Goal: Check status: Check status

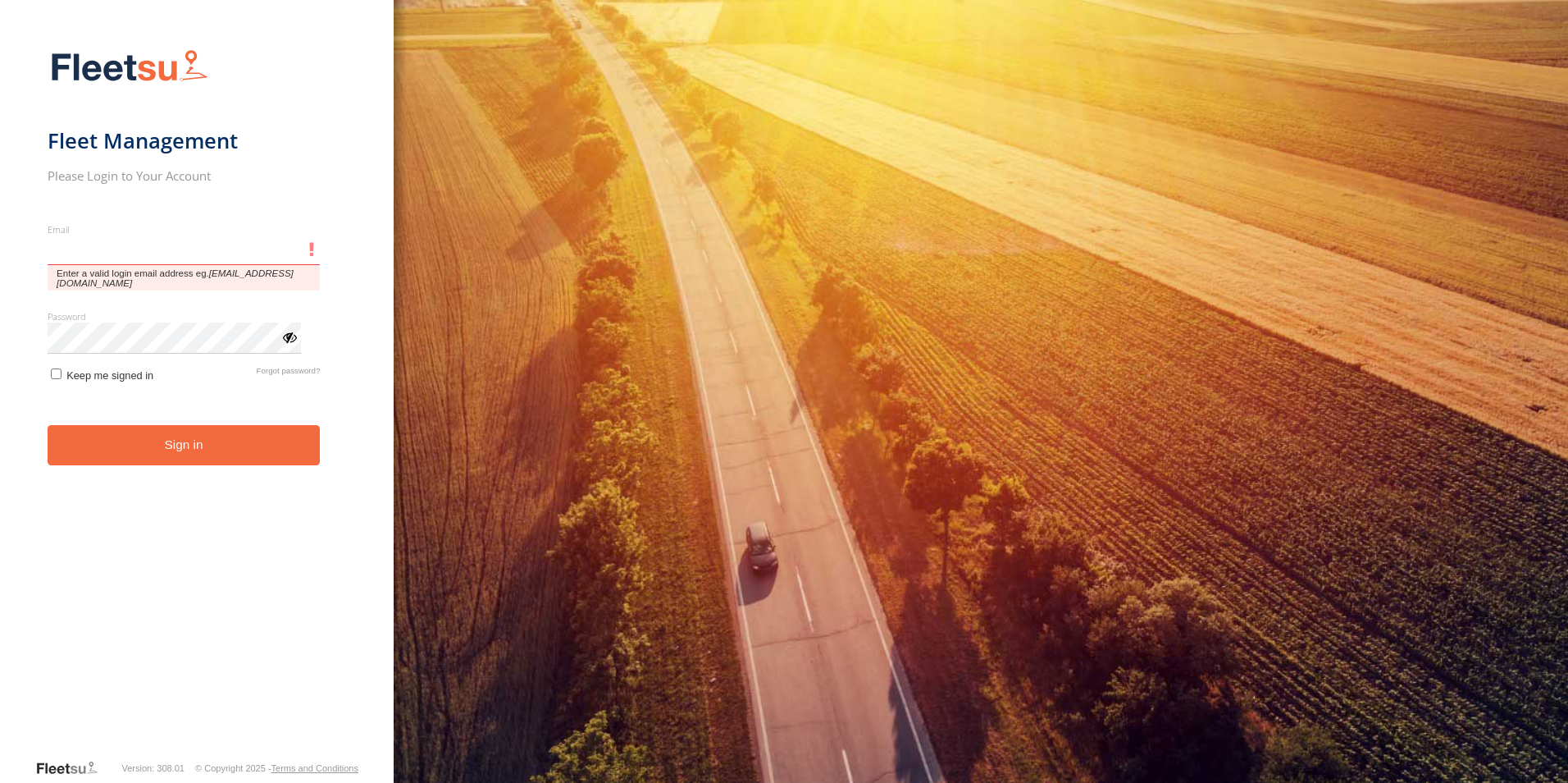
type input "**********"
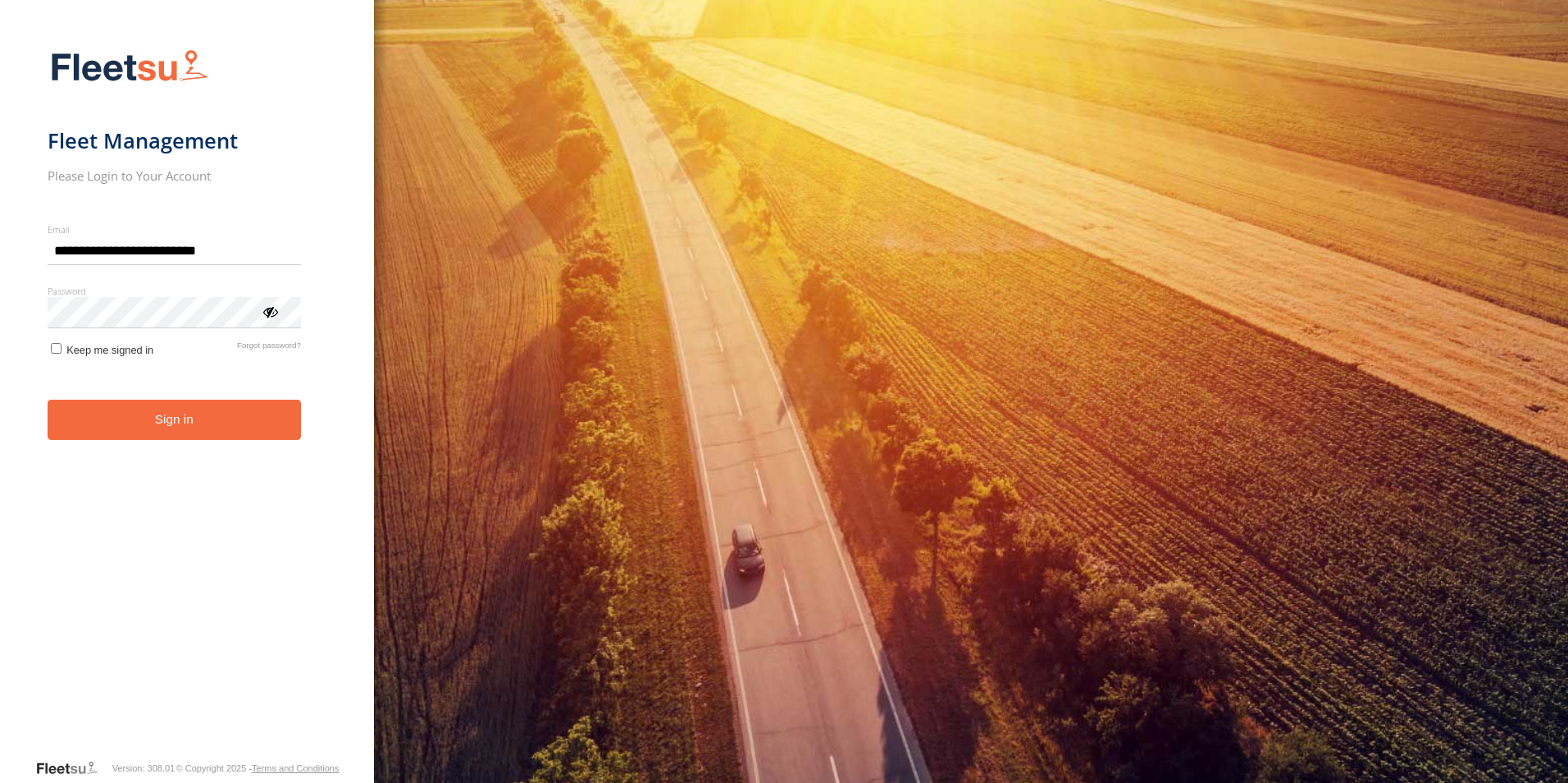
click at [225, 421] on button "Sign in" at bounding box center [174, 420] width 253 height 40
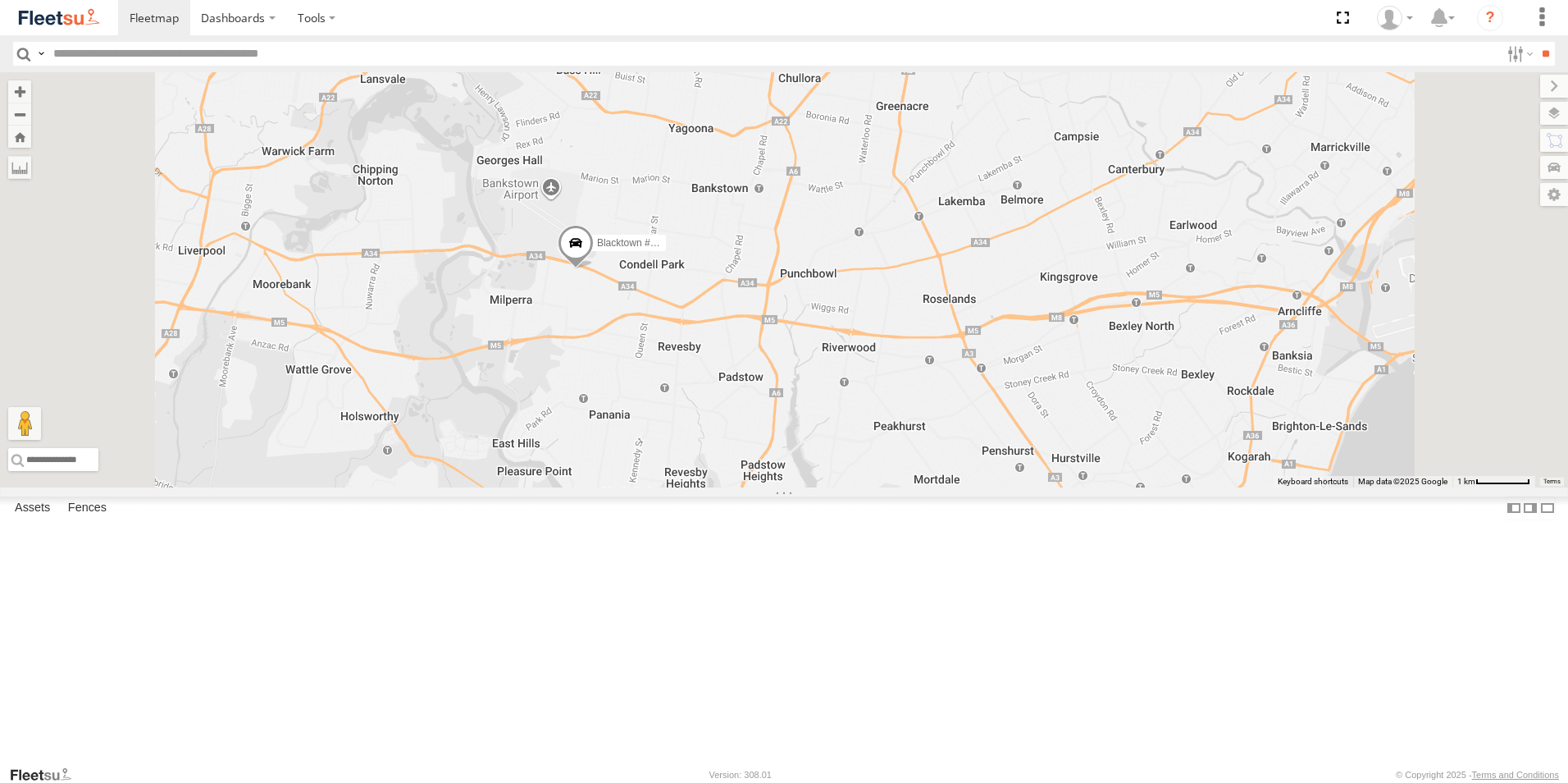
drag, startPoint x: 1332, startPoint y: 641, endPoint x: 1276, endPoint y: 542, distance: 113.7
click at [1277, 487] on div "Brookvale (T10 - [PERSON_NAME]) Rural (T08 - [PERSON_NAME]) Blacktown #1 (T09 -…" at bounding box center [784, 279] width 1568 height 415
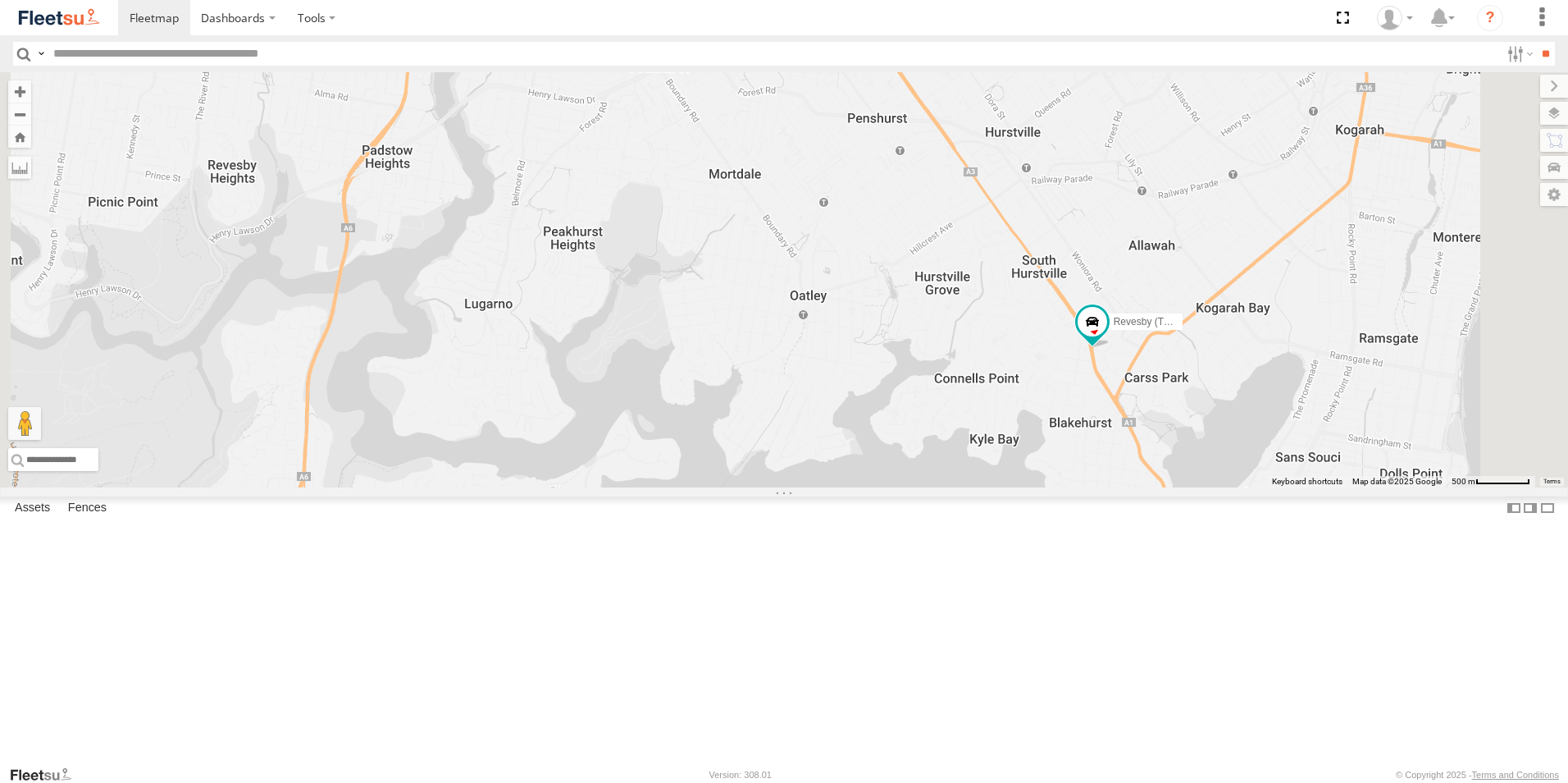
drag, startPoint x: 1199, startPoint y: 622, endPoint x: 1146, endPoint y: 517, distance: 117.6
click at [1146, 487] on div "Brookvale (T10 - [PERSON_NAME]) Rural (T08 - [PERSON_NAME]) Blacktown #1 (T09 -…" at bounding box center [784, 279] width 1568 height 415
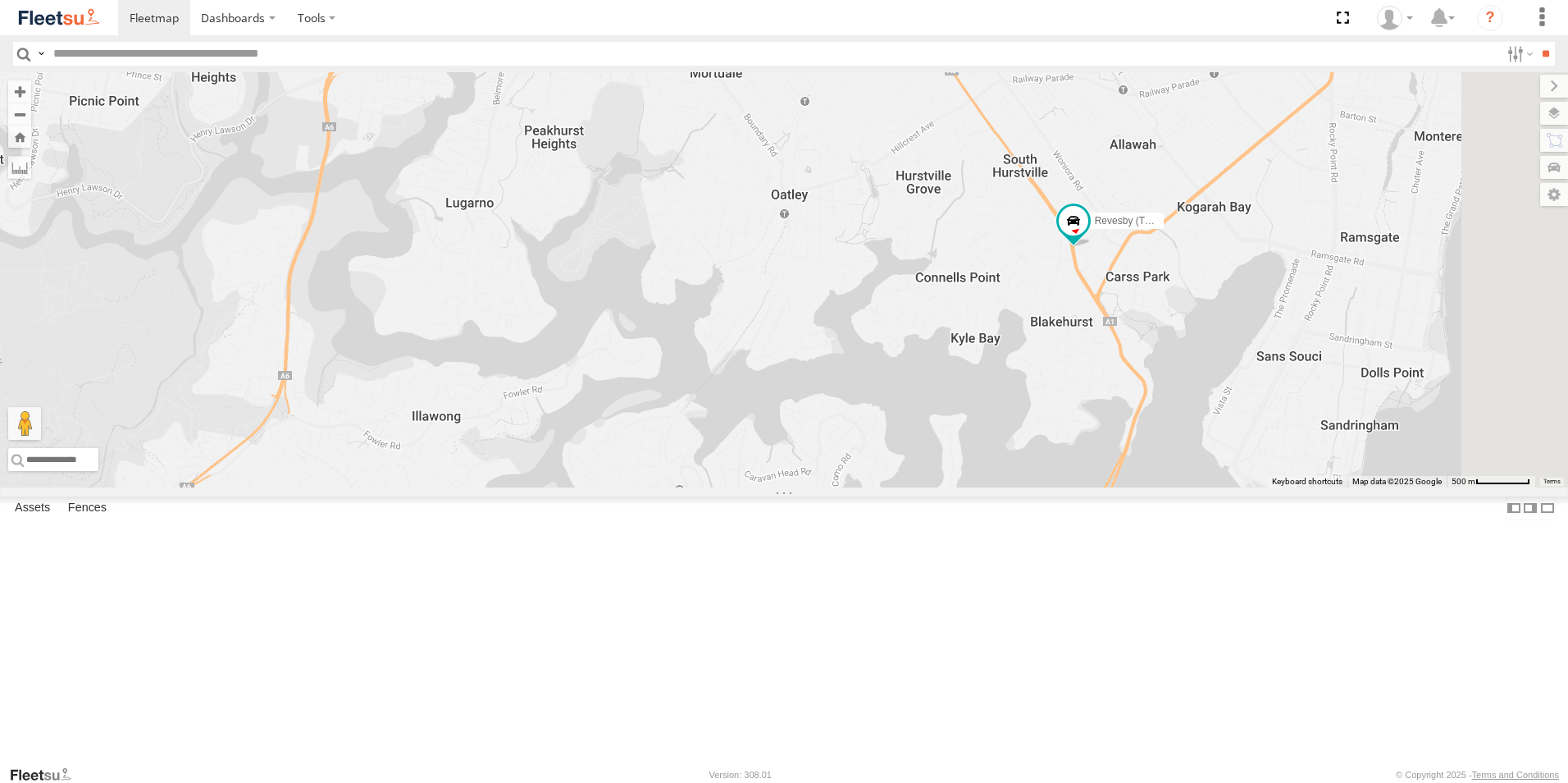
drag, startPoint x: 1142, startPoint y: 523, endPoint x: 1171, endPoint y: 455, distance: 73.9
click at [1166, 457] on div "Brookvale (T10 - [PERSON_NAME]) Rural (T08 - [PERSON_NAME]) Blacktown #1 (T09 -…" at bounding box center [784, 279] width 1568 height 415
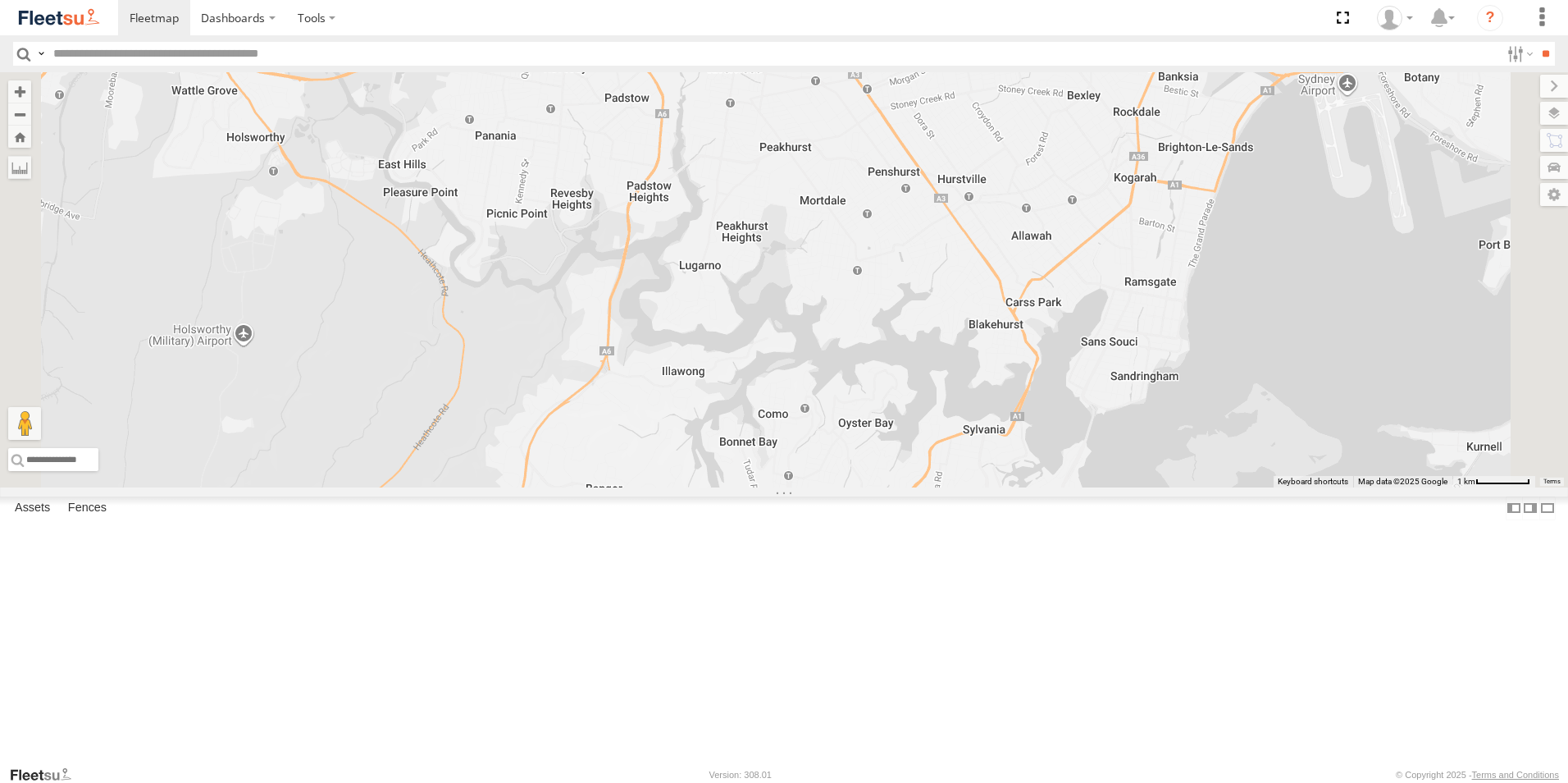
click at [861, 539] on span at bounding box center [847, 524] width 30 height 30
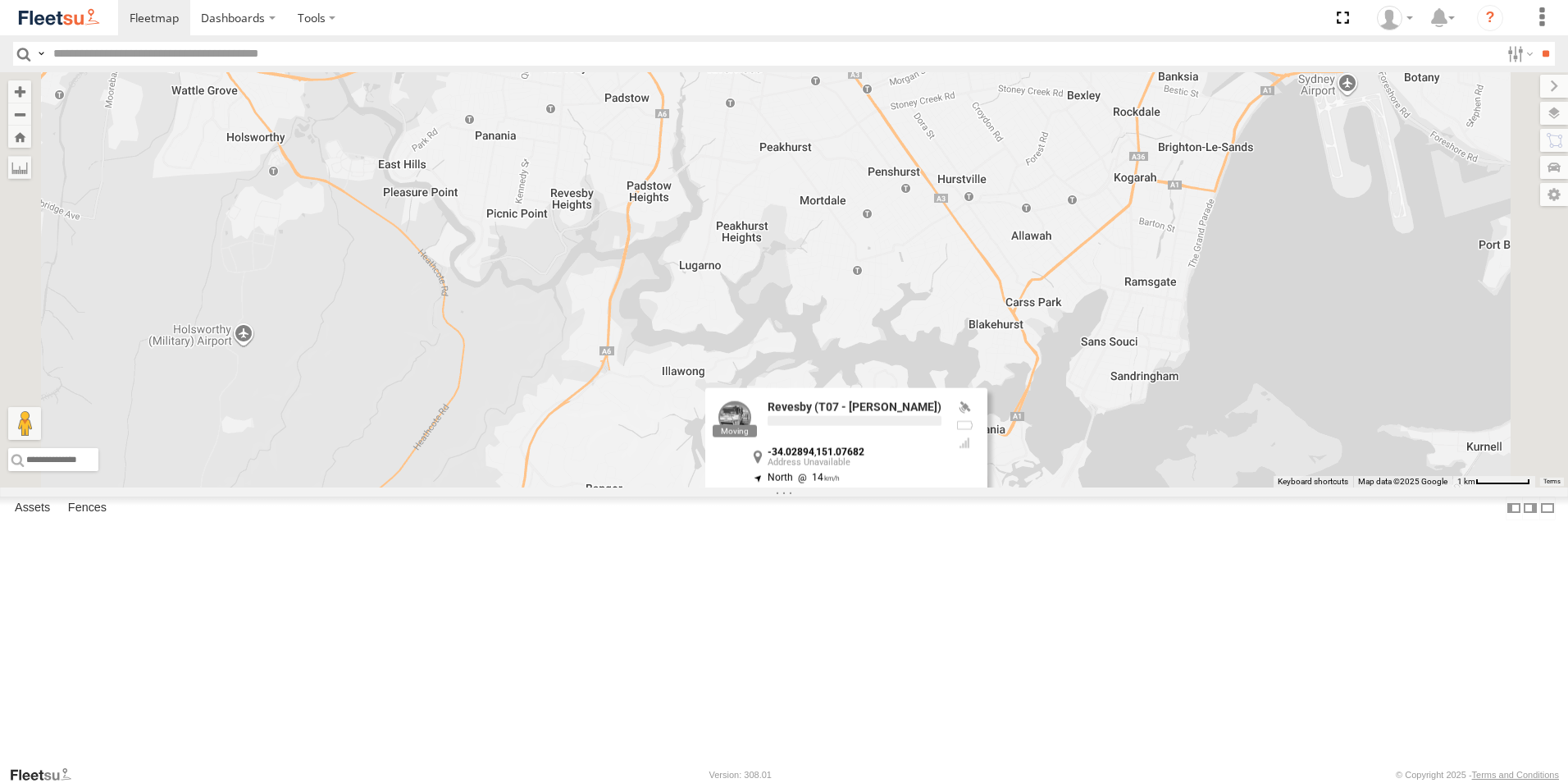
click at [824, 532] on label at bounding box center [809, 526] width 32 height 12
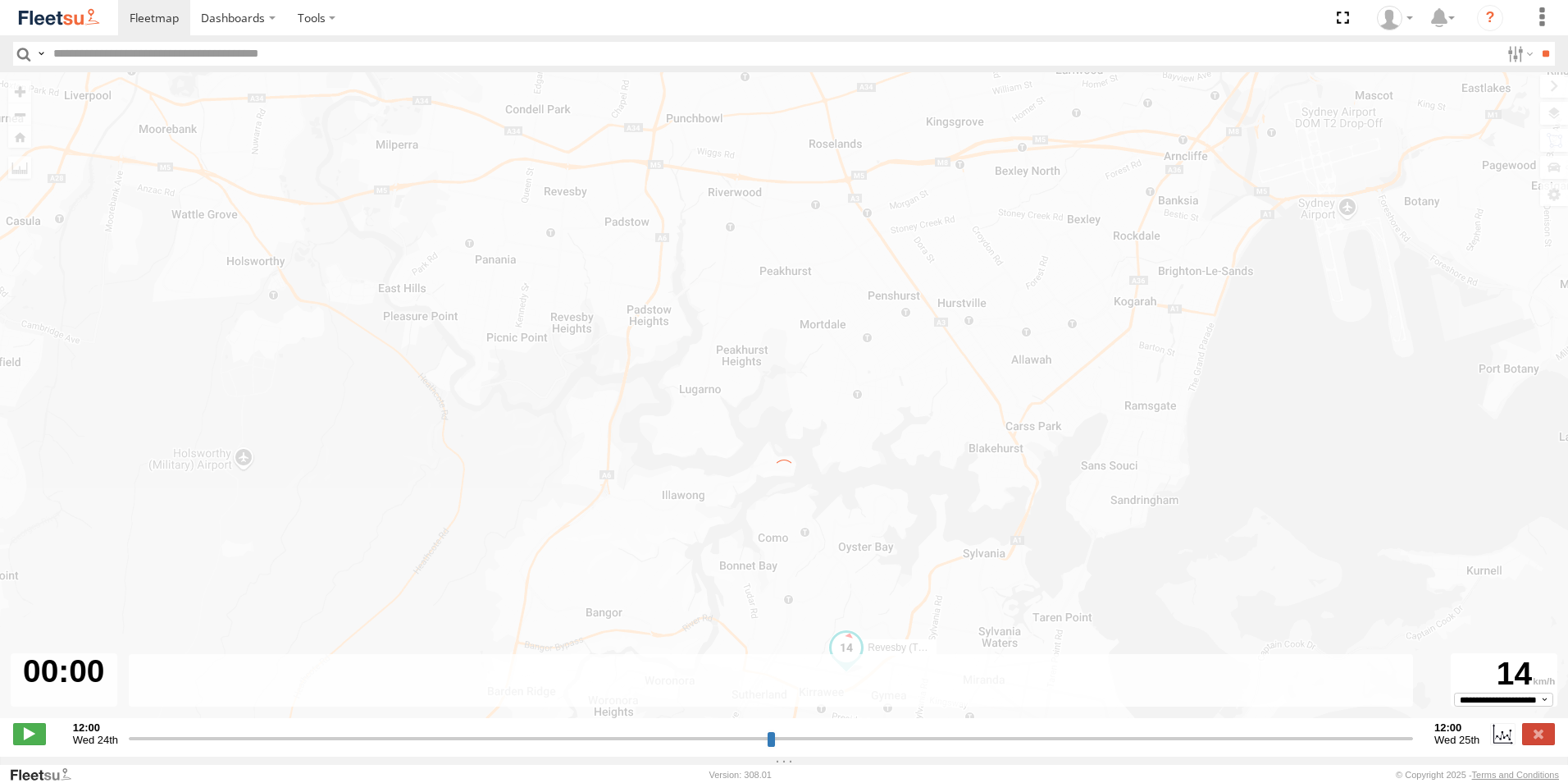
type input "**********"
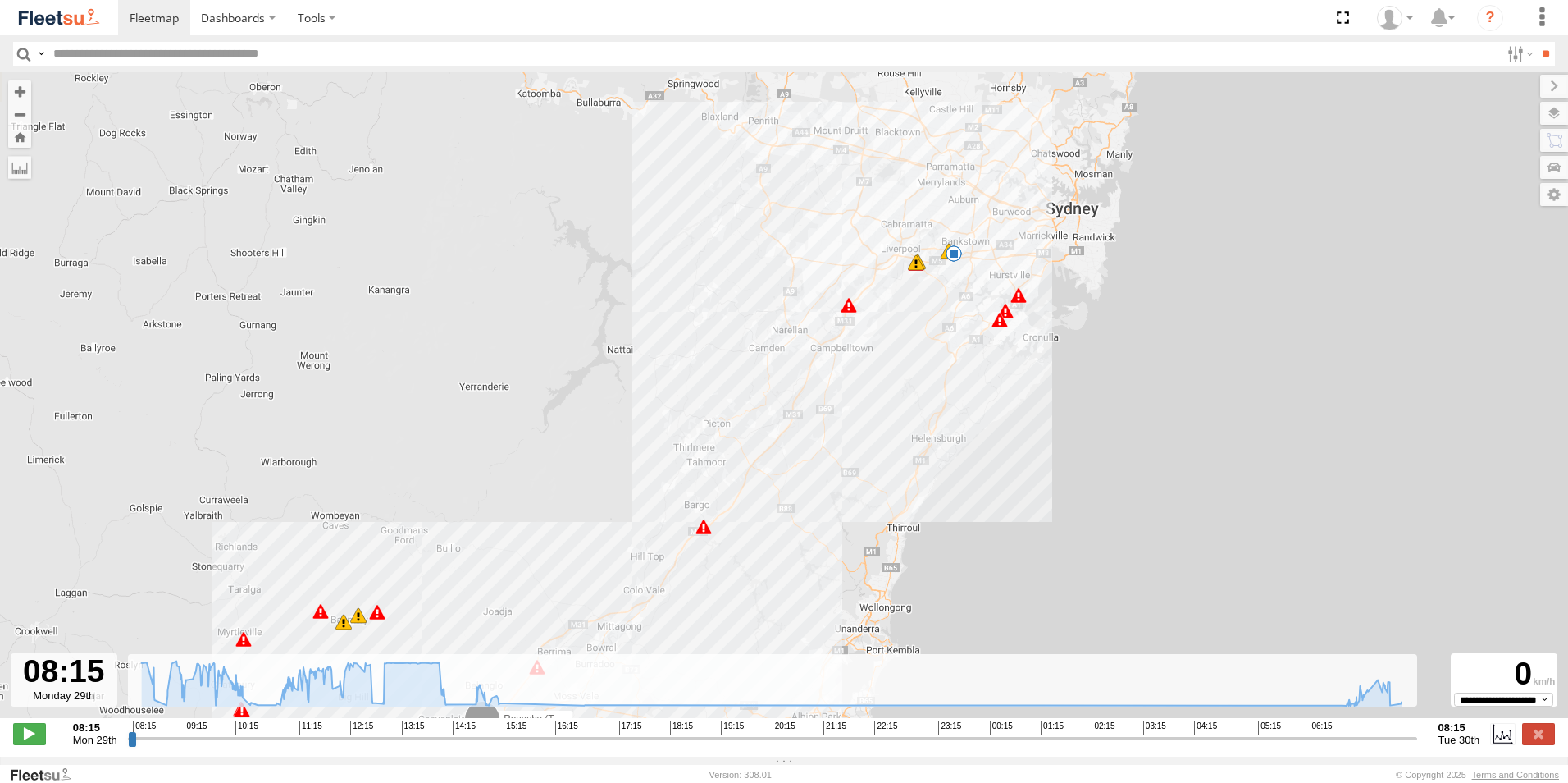
drag, startPoint x: 1116, startPoint y: 242, endPoint x: 913, endPoint y: 386, distance: 248.9
click at [919, 408] on div "Revesby (T07 - [PERSON_NAME]) 08:31 Mon 08:45 Mon 09:27 Mon 10:00 Mon 11:05 Mon…" at bounding box center [784, 404] width 1568 height 663
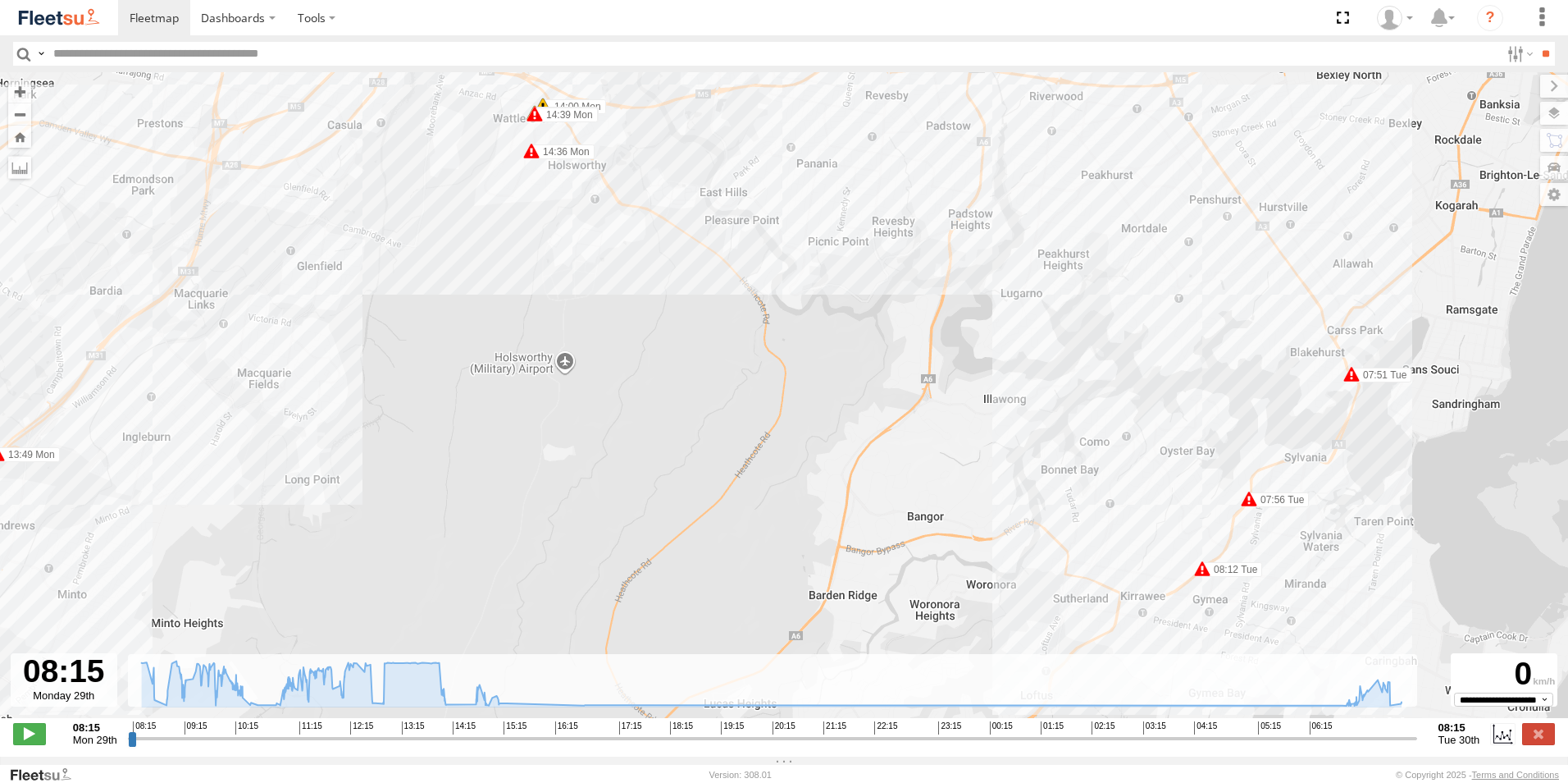
drag, startPoint x: 917, startPoint y: 277, endPoint x: 896, endPoint y: 442, distance: 166.3
click at [904, 480] on div "Revesby (T07 - [PERSON_NAME]) 08:31 Mon 08:45 Mon 09:27 Mon 10:00 Mon 11:05 Mon…" at bounding box center [784, 404] width 1568 height 663
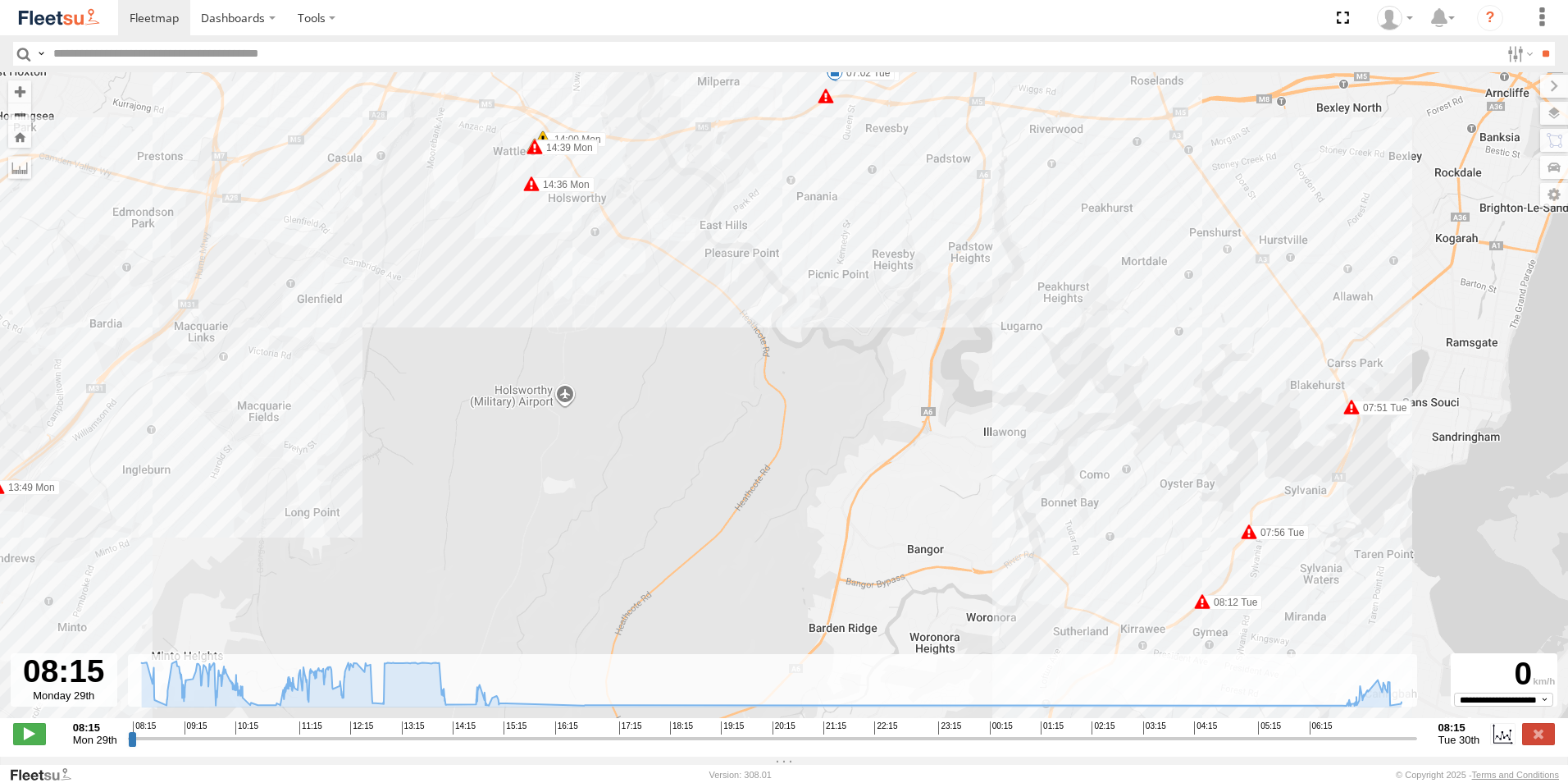
drag, startPoint x: 883, startPoint y: 337, endPoint x: 848, endPoint y: 469, distance: 136.6
click at [848, 469] on div "Revesby (T07 - [PERSON_NAME]) 08:31 Mon 08:45 Mon 09:27 Mon 10:00 Mon 11:05 Mon…" at bounding box center [784, 404] width 1568 height 663
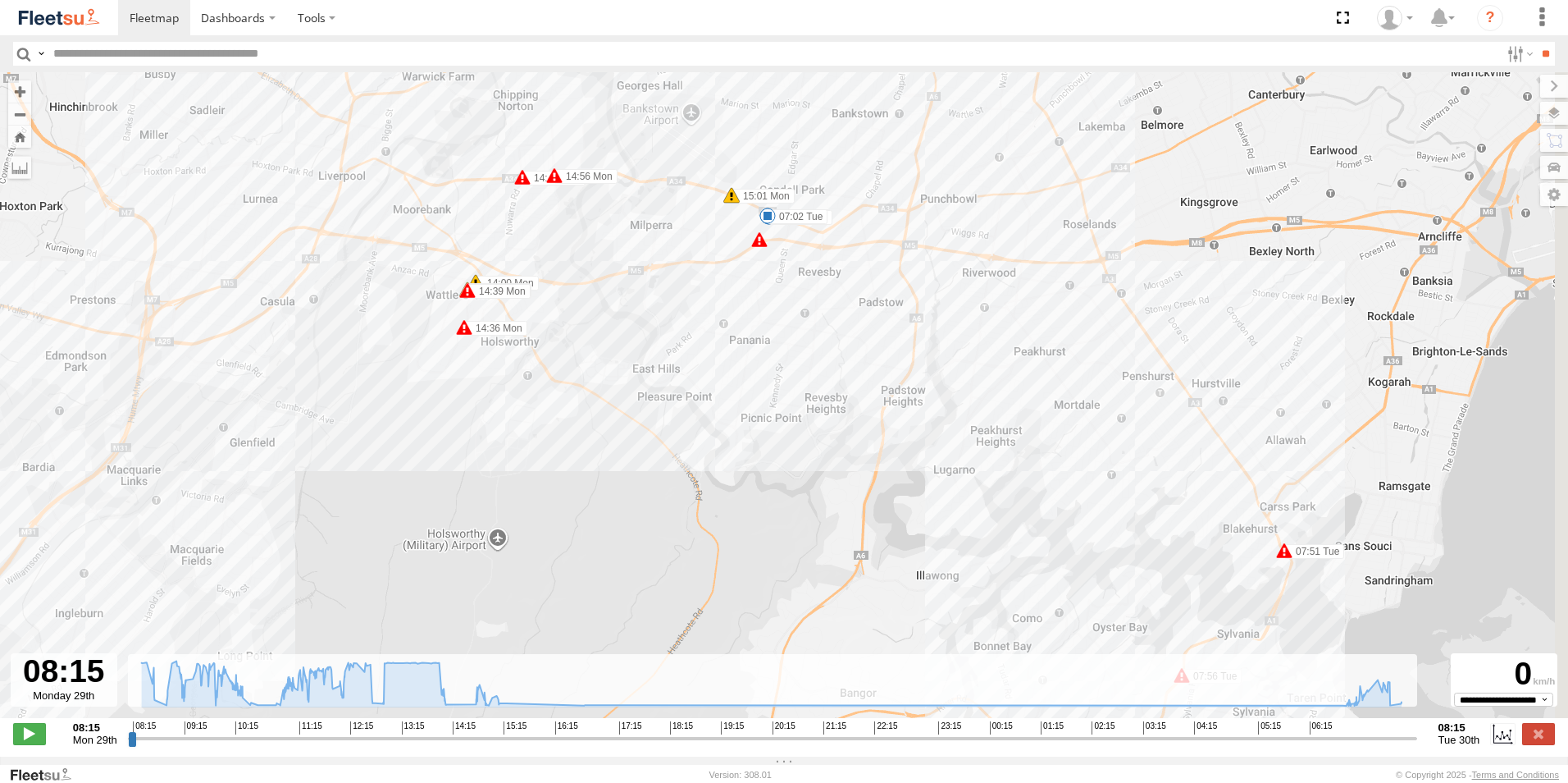
drag, startPoint x: 940, startPoint y: 421, endPoint x: 863, endPoint y: 257, distance: 181.2
click at [863, 256] on div "Revesby (T07 - [PERSON_NAME]) 08:31 Mon 08:45 Mon 09:27 Mon 10:00 Mon 11:05 Mon…" at bounding box center [784, 404] width 1568 height 663
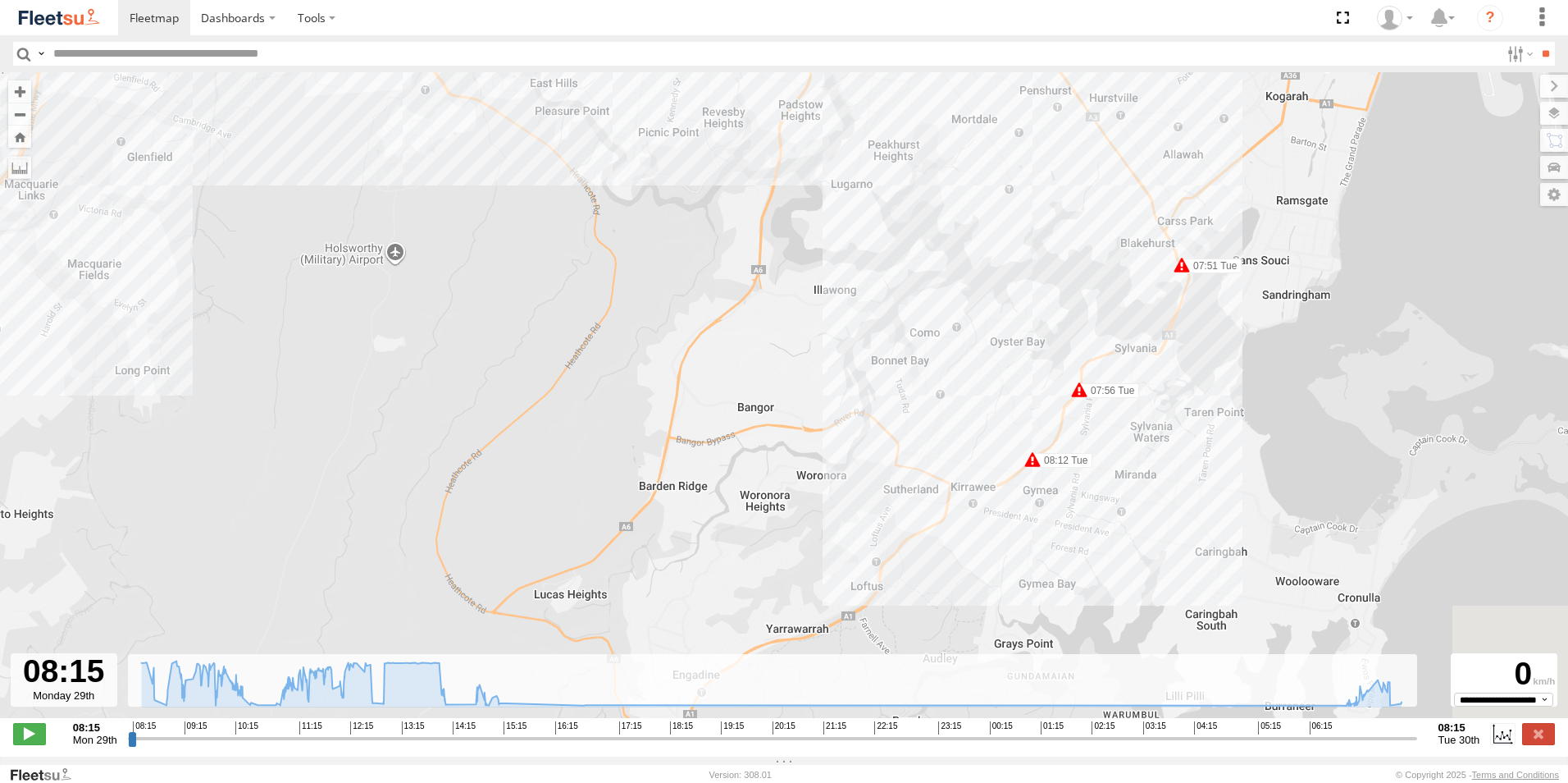
drag, startPoint x: 860, startPoint y: 304, endPoint x: 860, endPoint y: 255, distance: 49.0
click at [860, 255] on div "Revesby (T07 - [PERSON_NAME]) 08:31 Mon 08:45 Mon 09:27 Mon 10:00 Mon 11:05 Mon…" at bounding box center [784, 404] width 1568 height 663
